Goal: Use online tool/utility: Use online tool/utility

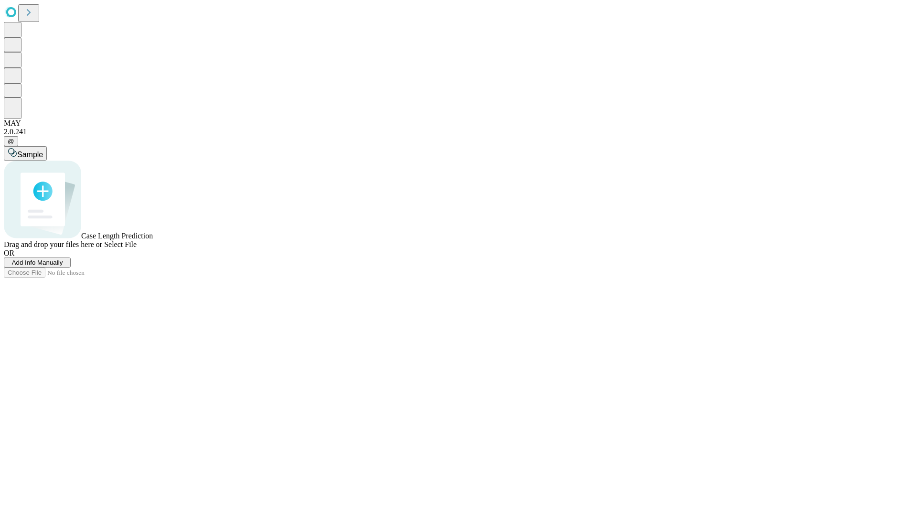
click at [137, 248] on span "Select File" at bounding box center [120, 244] width 32 height 8
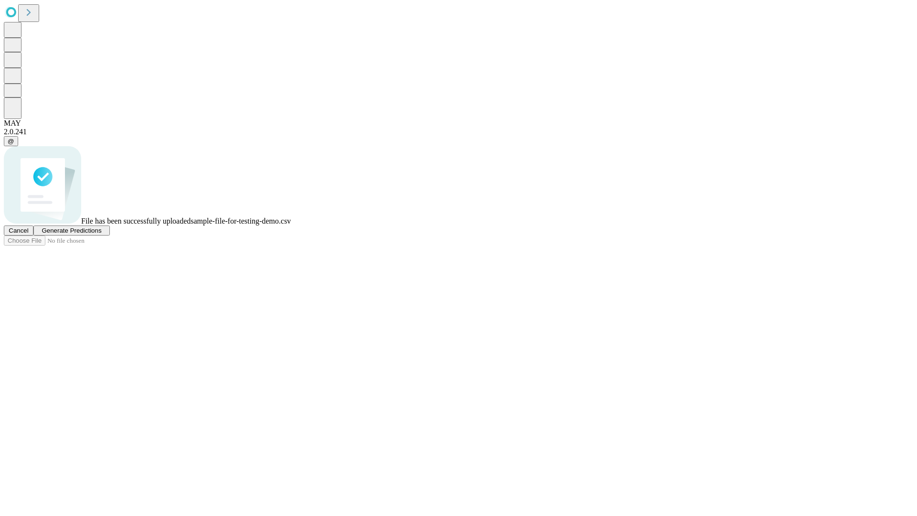
click at [101, 234] on span "Generate Predictions" at bounding box center [72, 230] width 60 height 7
